Goal: Complete application form: Complete application form

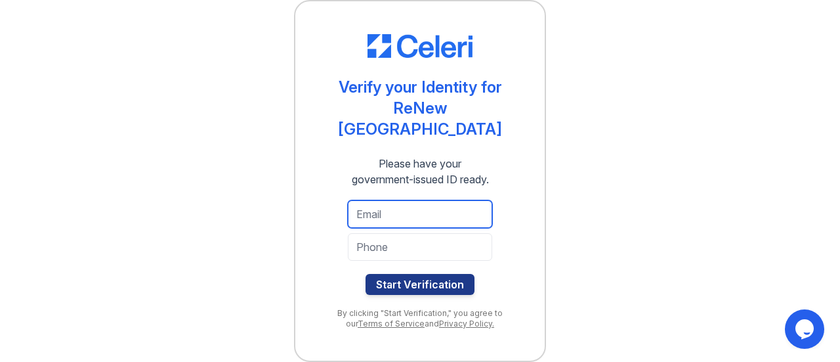
click at [436, 207] on input "email" at bounding box center [420, 214] width 144 height 28
type input "[EMAIL_ADDRESS][DOMAIN_NAME]"
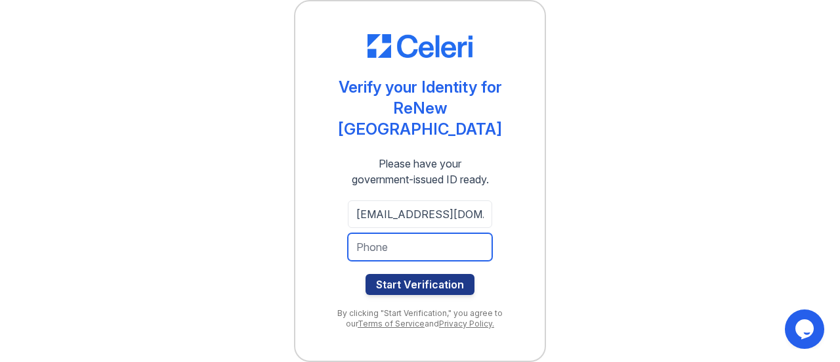
click at [465, 250] on input "tel" at bounding box center [420, 247] width 144 height 28
type input "8473021232"
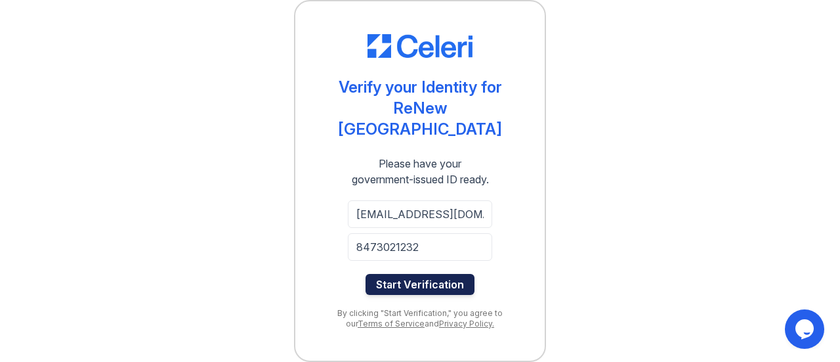
click at [453, 278] on button "Start Verification" at bounding box center [419, 284] width 109 height 21
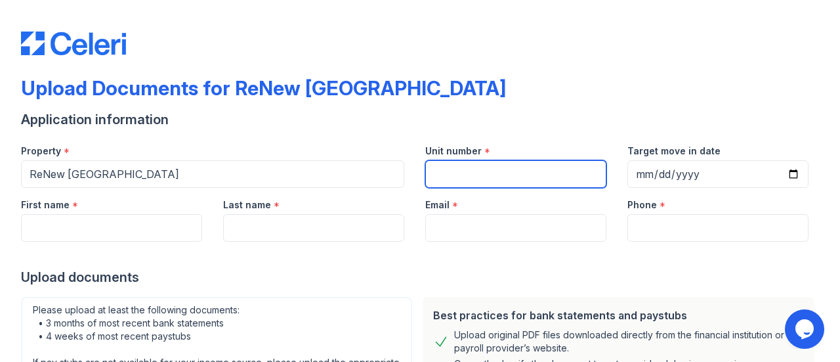
click at [493, 175] on input "Unit number" at bounding box center [515, 174] width 181 height 28
type input "1211"
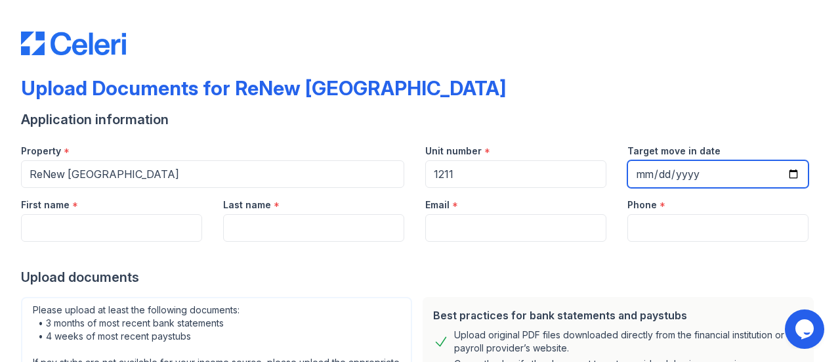
click at [655, 182] on input "Target move in date" at bounding box center [717, 174] width 181 height 28
type input "[DATE]"
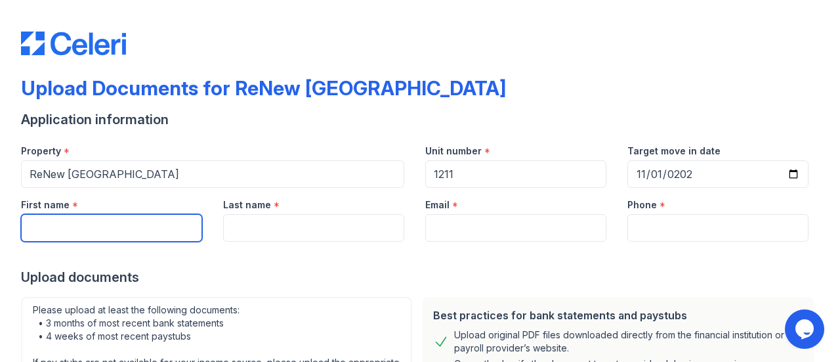
click at [173, 238] on input "First name" at bounding box center [111, 228] width 181 height 28
type input "[PERSON_NAME]"
type input "[EMAIL_ADDRESS][DOMAIN_NAME]"
type input "8473021232"
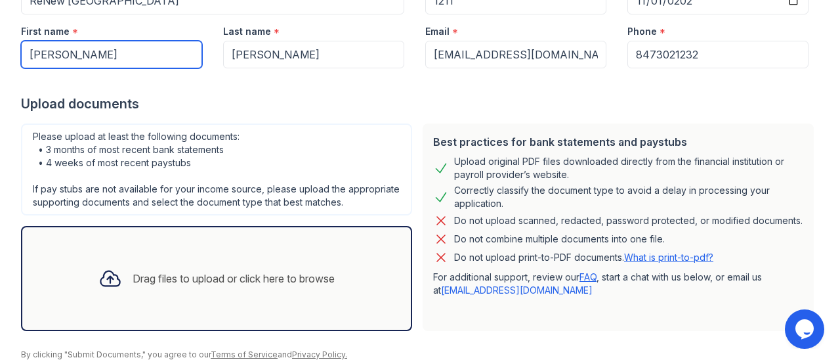
scroll to position [175, 0]
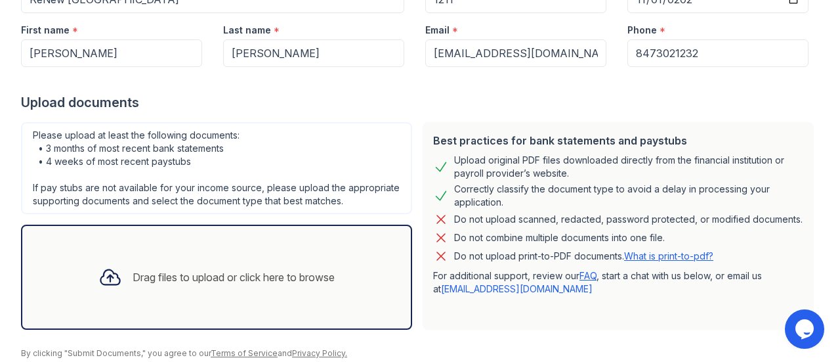
click at [204, 285] on div "Drag files to upload or click here to browse" at bounding box center [234, 277] width 202 height 16
drag, startPoint x: 834, startPoint y: 243, endPoint x: 816, endPoint y: 261, distance: 24.6
click at [816, 261] on main "Upload Documents for ReNew [GEOGRAPHIC_DATA] Application information Property *…" at bounding box center [420, 181] width 840 height 362
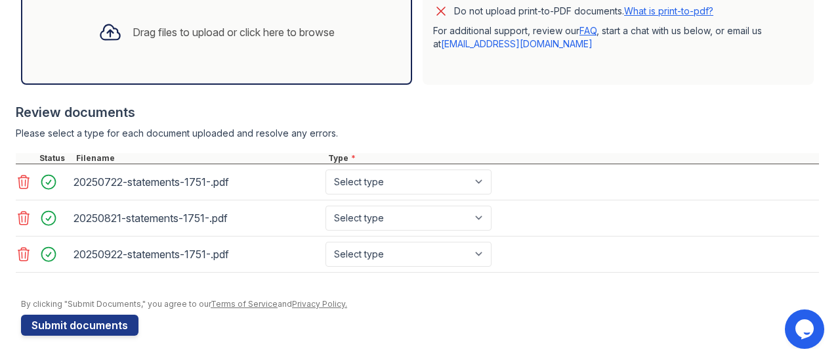
click at [247, 44] on div "Drag files to upload or click here to browse" at bounding box center [216, 32] width 257 height 45
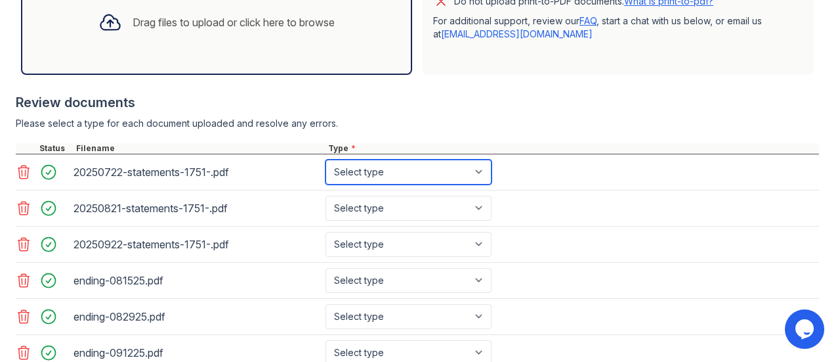
click at [453, 179] on select "Select type Paystub Bank Statement Offer Letter Tax Documents Benefit Award Let…" at bounding box center [408, 171] width 166 height 25
select select "bank_statement"
click at [325, 171] on select "Select type Paystub Bank Statement Offer Letter Tax Documents Benefit Award Let…" at bounding box center [408, 171] width 166 height 25
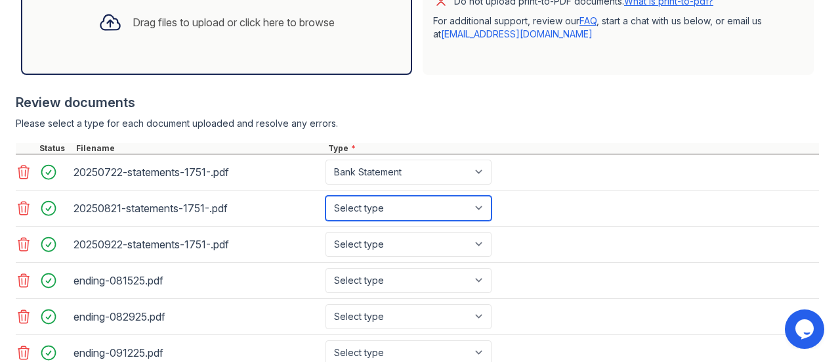
click at [434, 220] on select "Select type Paystub Bank Statement Offer Letter Tax Documents Benefit Award Let…" at bounding box center [408, 208] width 166 height 25
select select "bank_statement"
click at [325, 207] on select "Select type Paystub Bank Statement Offer Letter Tax Documents Benefit Award Let…" at bounding box center [408, 208] width 166 height 25
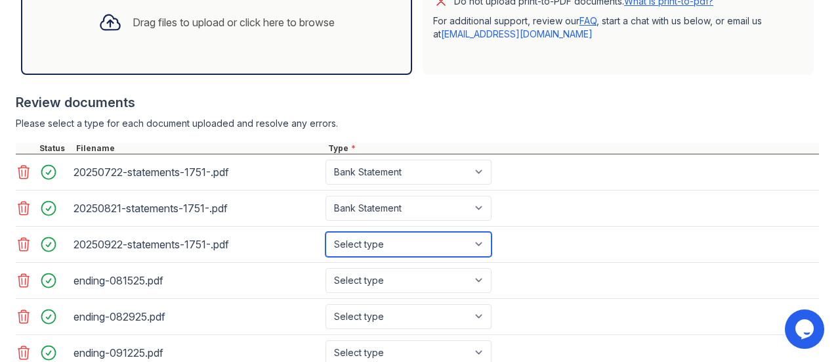
click at [427, 247] on select "Select type Paystub Bank Statement Offer Letter Tax Documents Benefit Award Let…" at bounding box center [408, 244] width 166 height 25
select select "bank_statement"
click at [325, 242] on select "Select type Paystub Bank Statement Offer Letter Tax Documents Benefit Award Let…" at bounding box center [408, 244] width 166 height 25
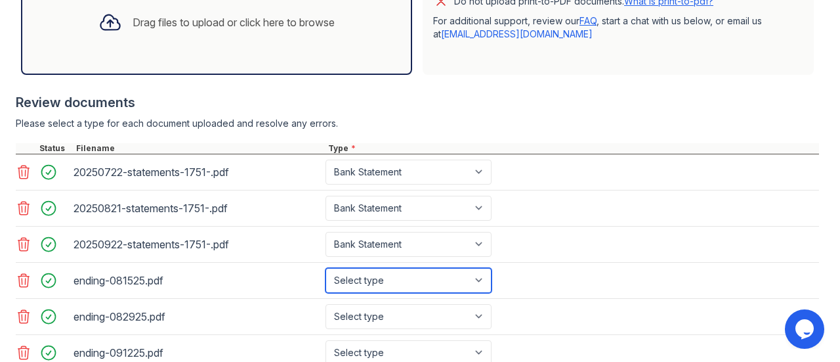
click at [400, 284] on select "Select type Paystub Bank Statement Offer Letter Tax Documents Benefit Award Let…" at bounding box center [408, 280] width 166 height 25
select select "paystub"
click at [325, 278] on select "Select type Paystub Bank Statement Offer Letter Tax Documents Benefit Award Let…" at bounding box center [408, 280] width 166 height 25
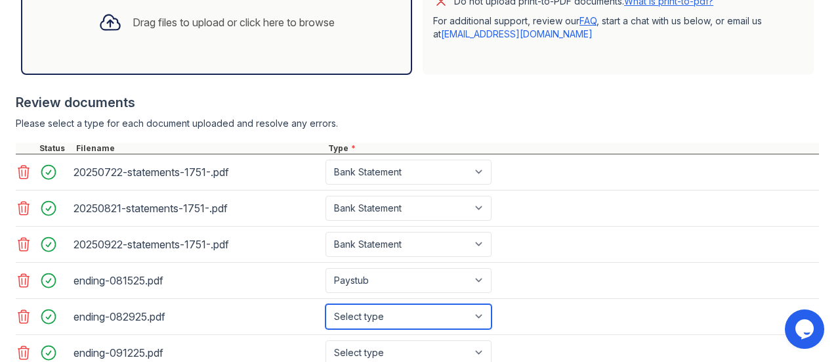
click at [398, 320] on select "Select type Paystub Bank Statement Offer Letter Tax Documents Benefit Award Let…" at bounding box center [408, 316] width 166 height 25
select select "paystub"
click at [325, 313] on select "Select type Paystub Bank Statement Offer Letter Tax Documents Benefit Award Let…" at bounding box center [408, 316] width 166 height 25
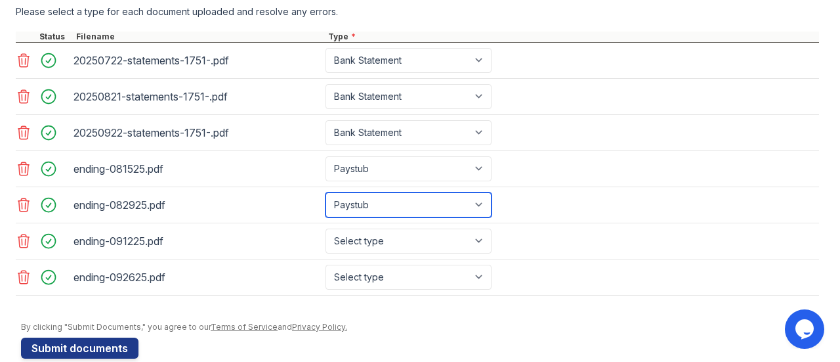
scroll to position [542, 0]
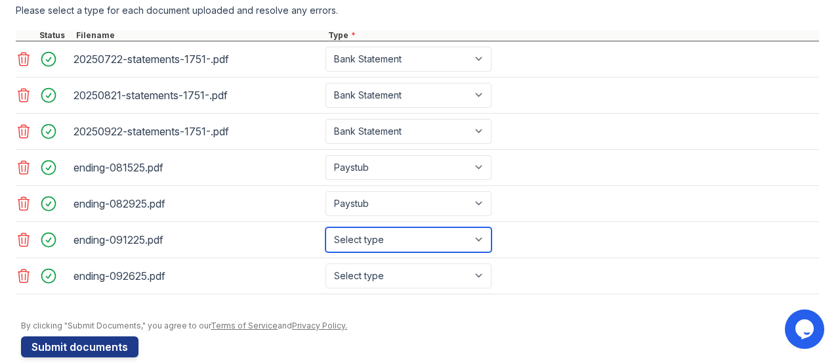
click at [459, 252] on select "Select type Paystub Bank Statement Offer Letter Tax Documents Benefit Award Let…" at bounding box center [408, 239] width 166 height 25
select select "paystub"
click at [325, 236] on select "Select type Paystub Bank Statement Offer Letter Tax Documents Benefit Award Let…" at bounding box center [408, 239] width 166 height 25
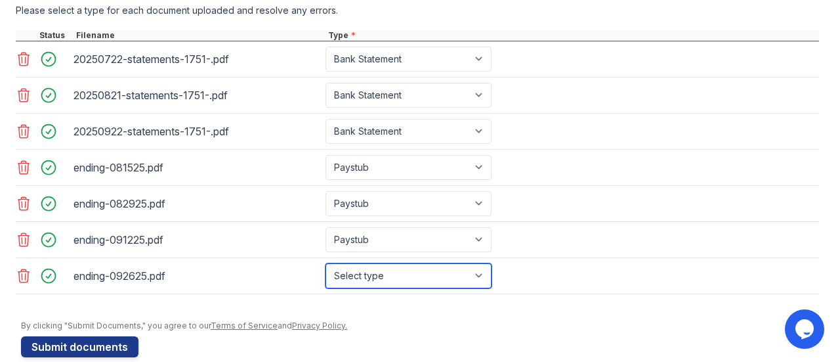
click at [410, 288] on select "Select type Paystub Bank Statement Offer Letter Tax Documents Benefit Award Let…" at bounding box center [408, 275] width 166 height 25
select select "paystub"
click at [325, 271] on select "Select type Paystub Bank Statement Offer Letter Tax Documents Benefit Award Let…" at bounding box center [408, 275] width 166 height 25
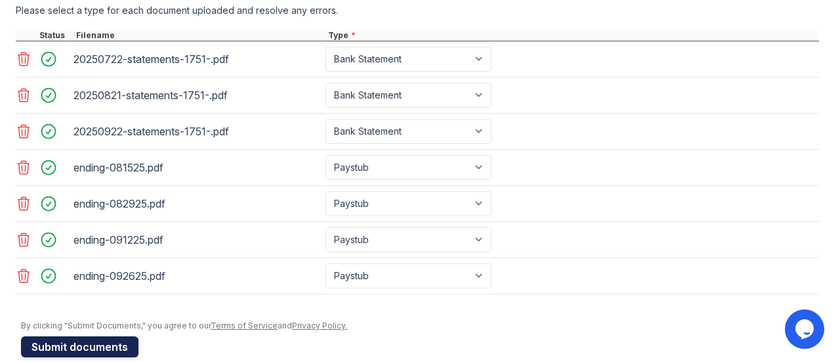
click at [124, 352] on button "Submit documents" at bounding box center [79, 346] width 117 height 21
